Goal: Find specific page/section: Find specific page/section

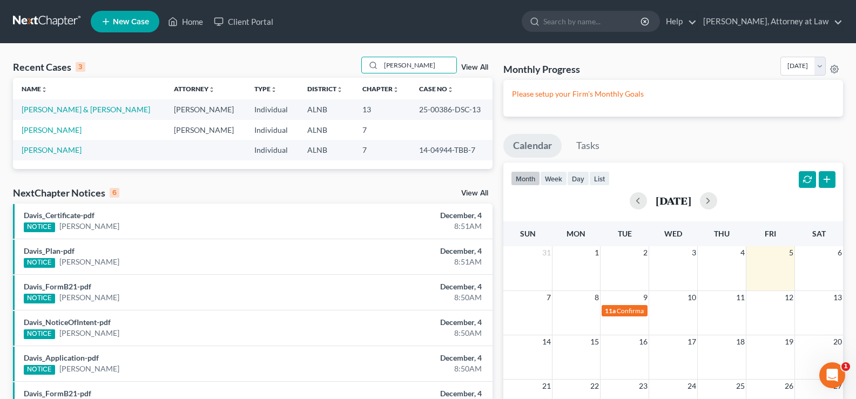
drag, startPoint x: 410, startPoint y: 67, endPoint x: 296, endPoint y: 40, distance: 117.2
click at [303, 55] on div "Recent Cases 3 baldwin View All Name unfold_more expand_more expand_less Attorn…" at bounding box center [428, 294] width 856 height 500
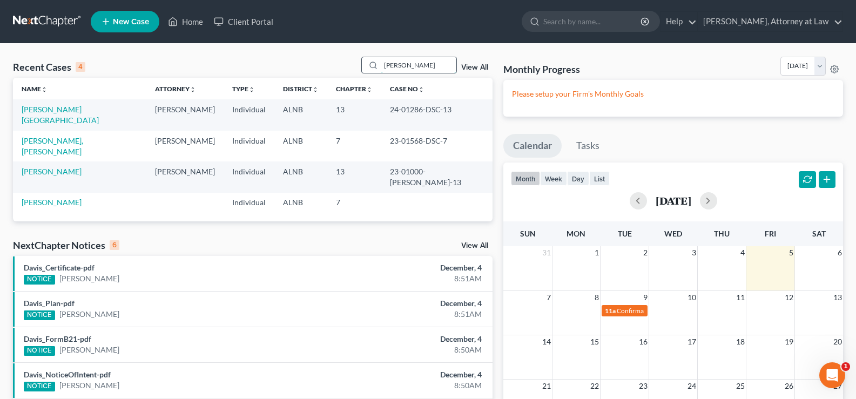
drag, startPoint x: 423, startPoint y: 65, endPoint x: 363, endPoint y: 66, distance: 59.9
click at [363, 66] on div "leonard" at bounding box center [409, 65] width 96 height 17
type input "bester"
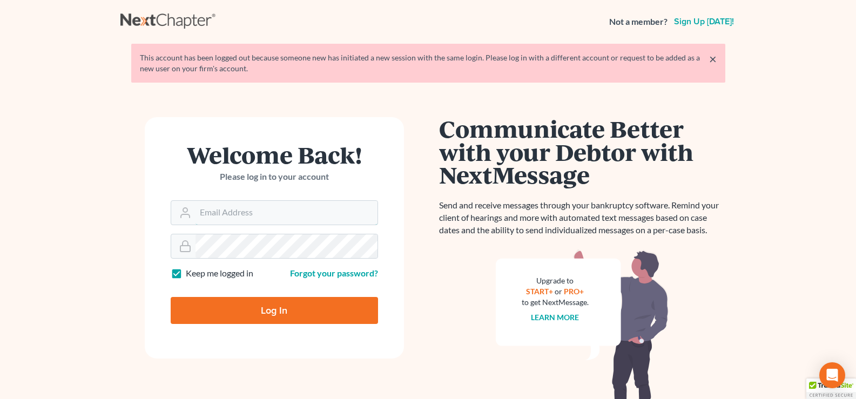
type input "[EMAIL_ADDRESS][DOMAIN_NAME]"
drag, startPoint x: 253, startPoint y: 310, endPoint x: 246, endPoint y: 300, distance: 12.4
click at [253, 310] on input "Log In" at bounding box center [274, 310] width 207 height 27
type input "Thinking..."
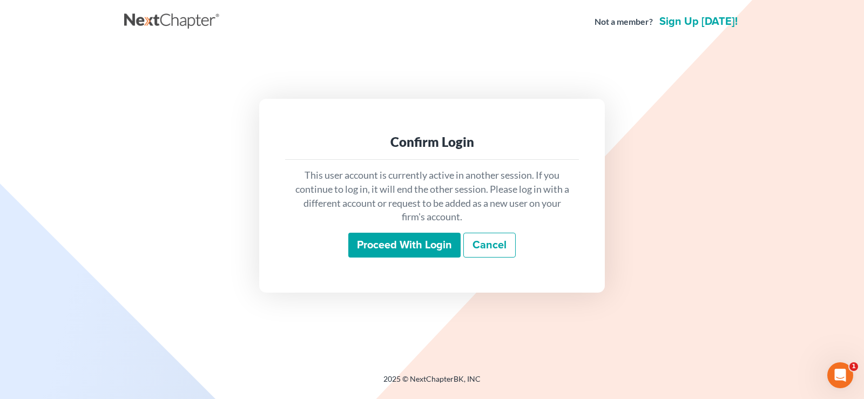
click at [394, 248] on input "Proceed with login" at bounding box center [404, 245] width 112 height 25
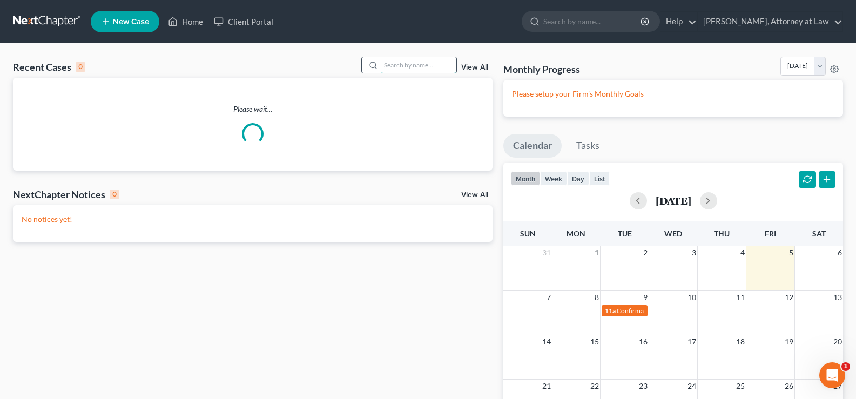
click at [408, 62] on input "search" at bounding box center [419, 65] width 76 height 16
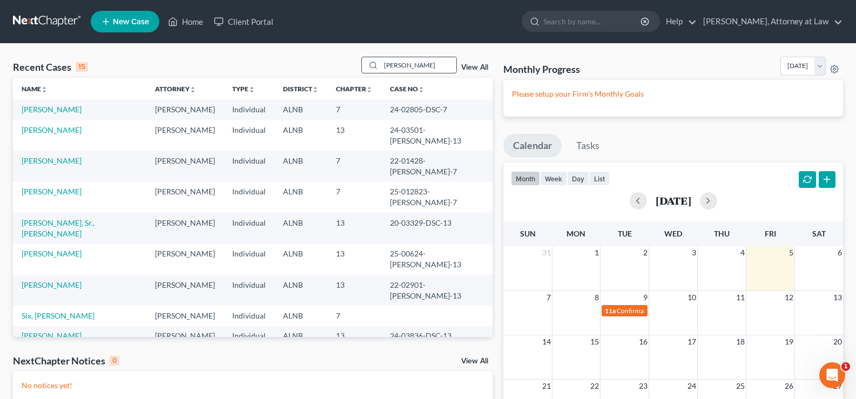
type input "bester"
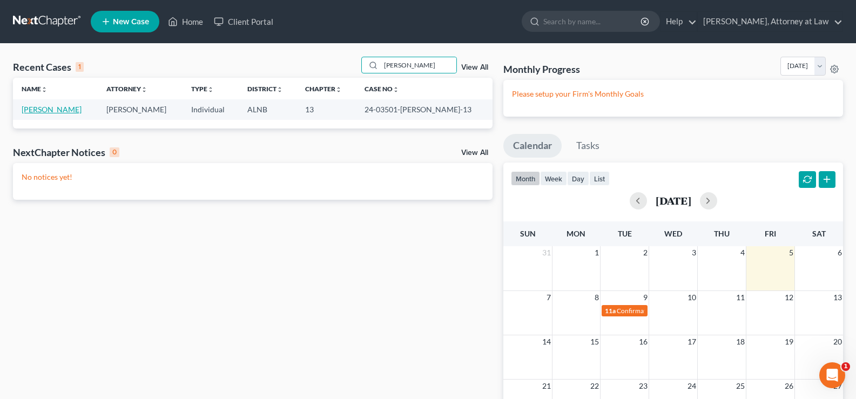
click at [56, 112] on link "Bester, Angel" at bounding box center [52, 109] width 60 height 9
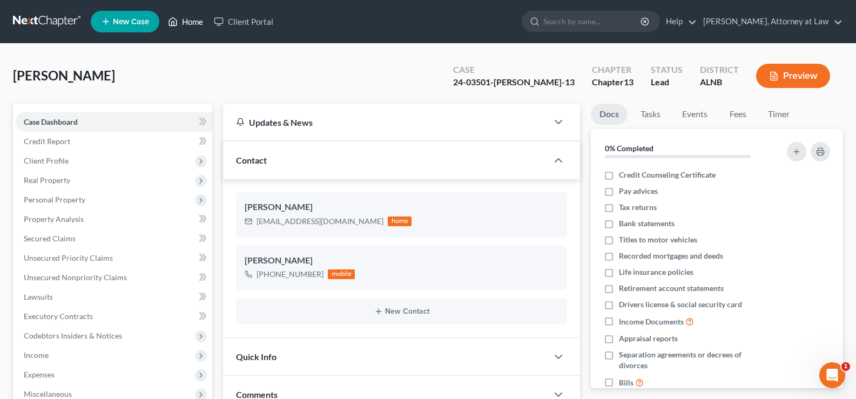
click at [191, 23] on link "Home" at bounding box center [185, 21] width 46 height 19
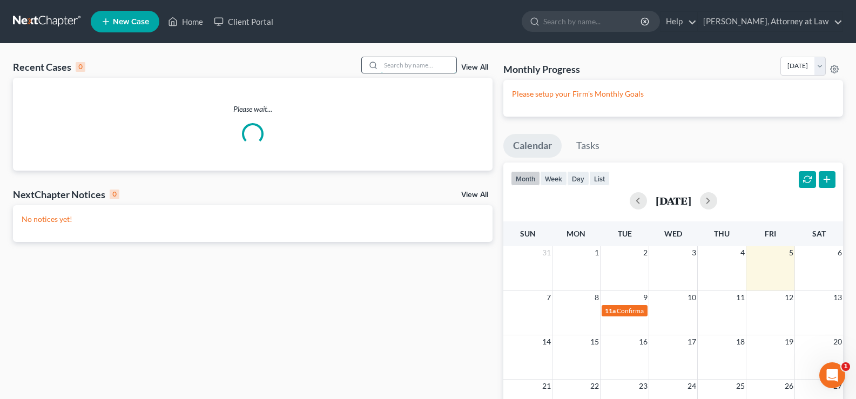
click at [408, 67] on input "search" at bounding box center [419, 65] width 76 height 16
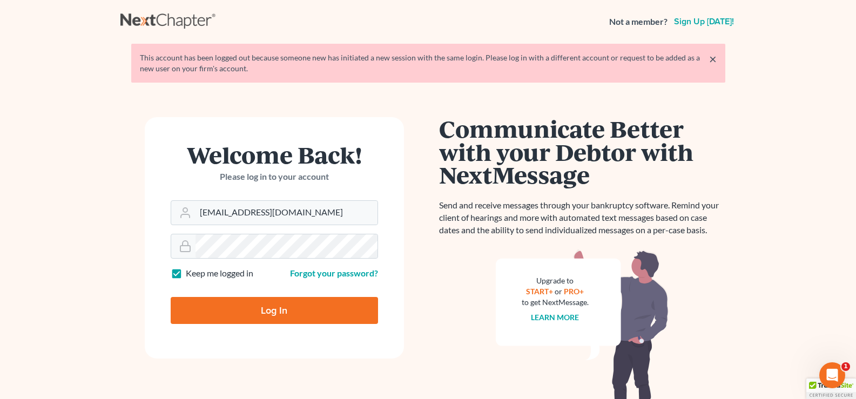
click at [247, 312] on input "Log In" at bounding box center [274, 310] width 207 height 27
type input "Thinking..."
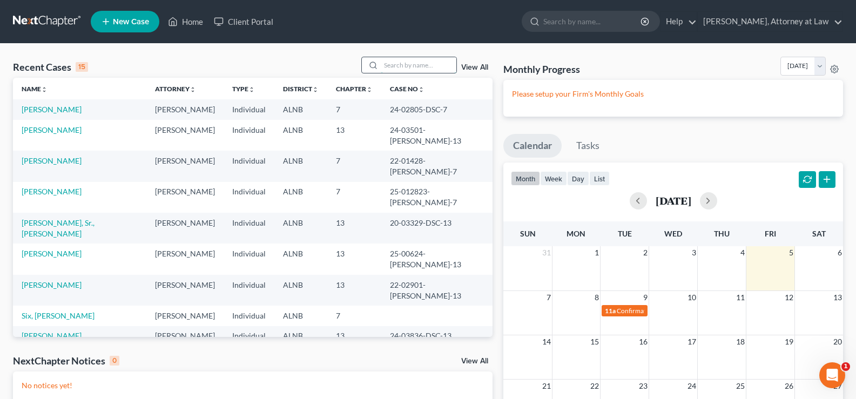
click at [400, 68] on input "search" at bounding box center [419, 65] width 76 height 16
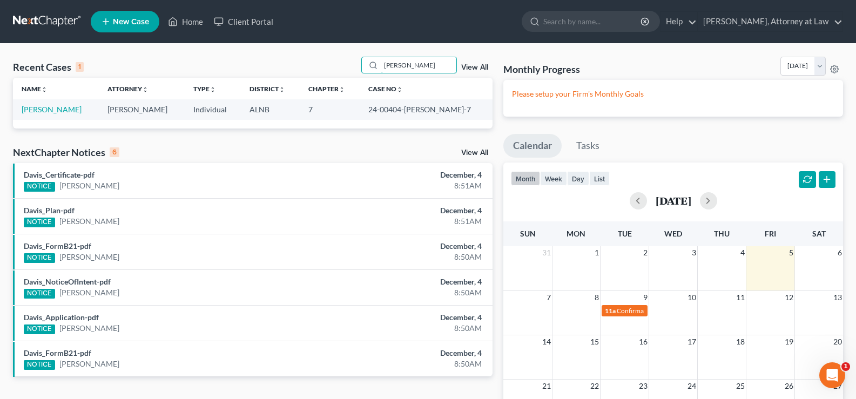
type input "[PERSON_NAME]"
click at [43, 101] on td "[PERSON_NAME]" at bounding box center [56, 109] width 86 height 20
click at [42, 112] on link "[PERSON_NAME]" at bounding box center [52, 109] width 60 height 9
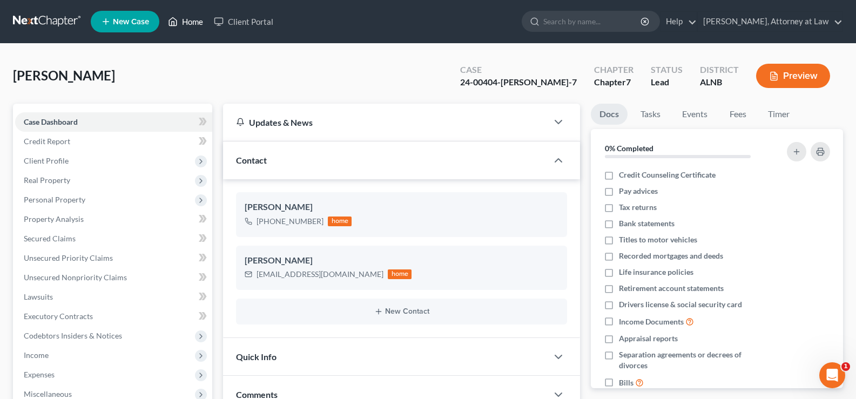
click at [197, 19] on link "Home" at bounding box center [185, 21] width 46 height 19
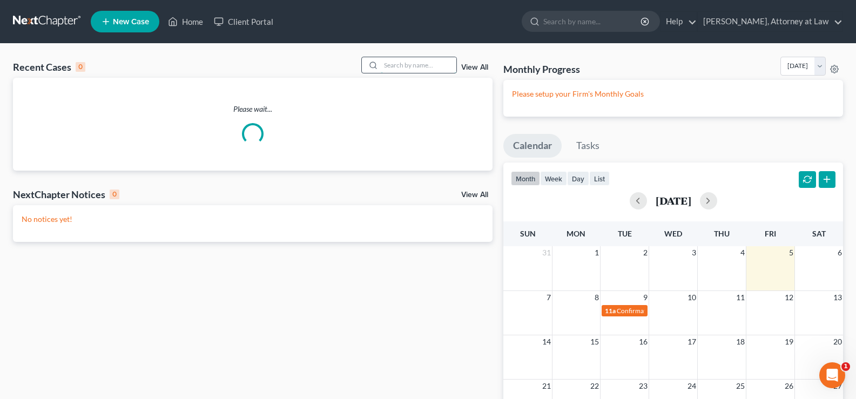
click at [410, 66] on input "search" at bounding box center [419, 65] width 76 height 16
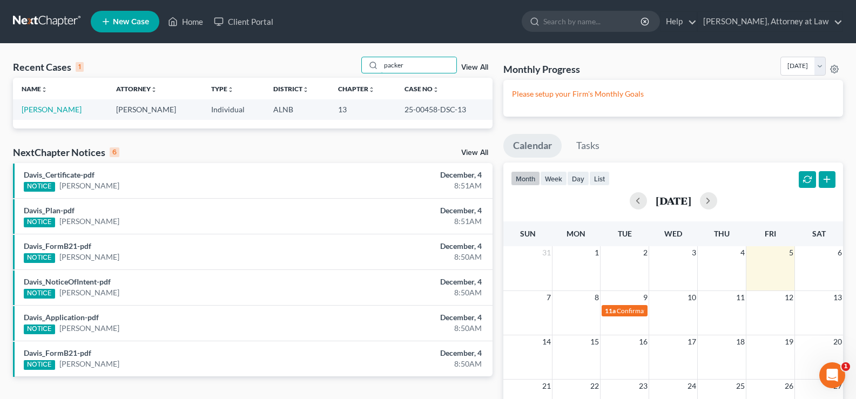
type input "packer"
